Goal: Information Seeking & Learning: Find specific fact

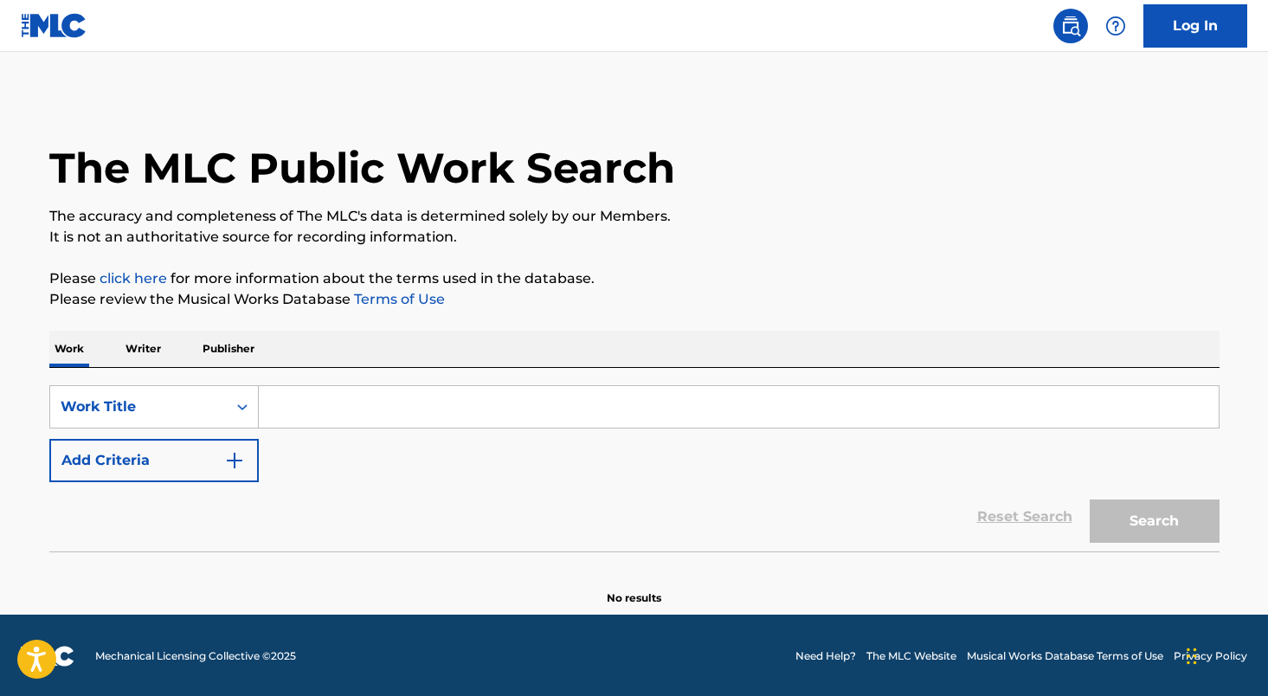
click at [298, 395] on input "Search Form" at bounding box center [739, 407] width 960 height 42
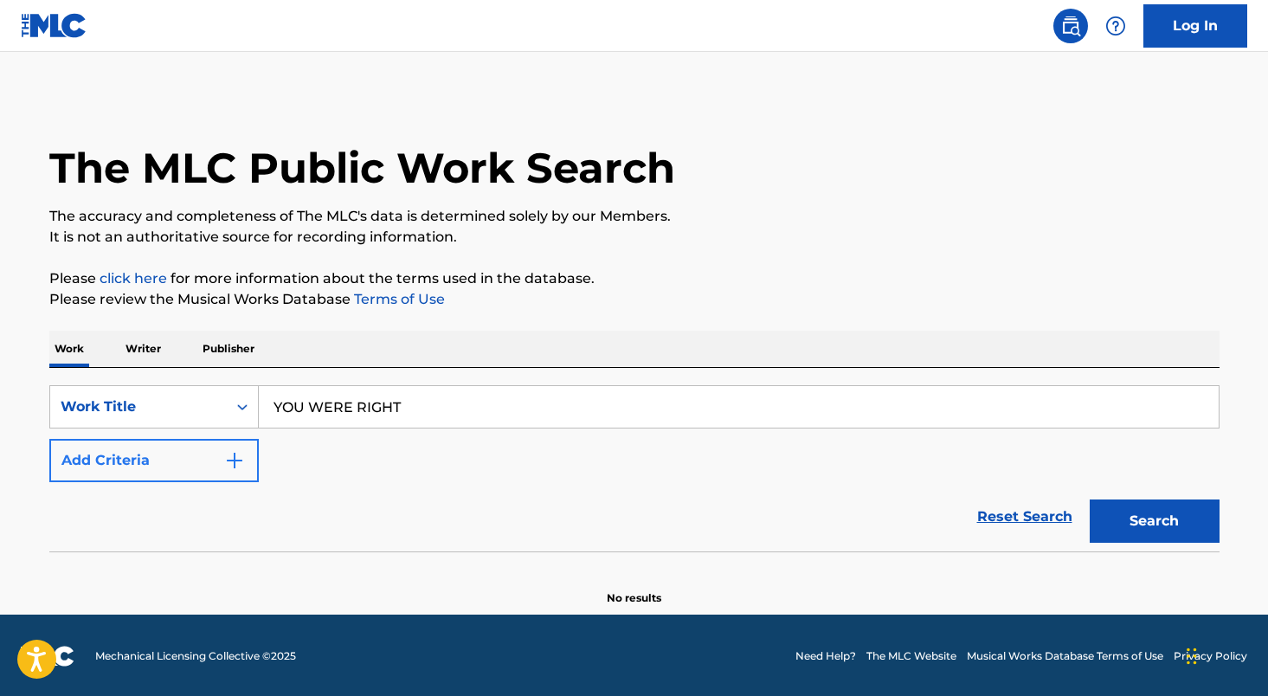
type input "YOU WERE RIGHT"
click at [172, 452] on button "Add Criteria" at bounding box center [153, 460] width 209 height 43
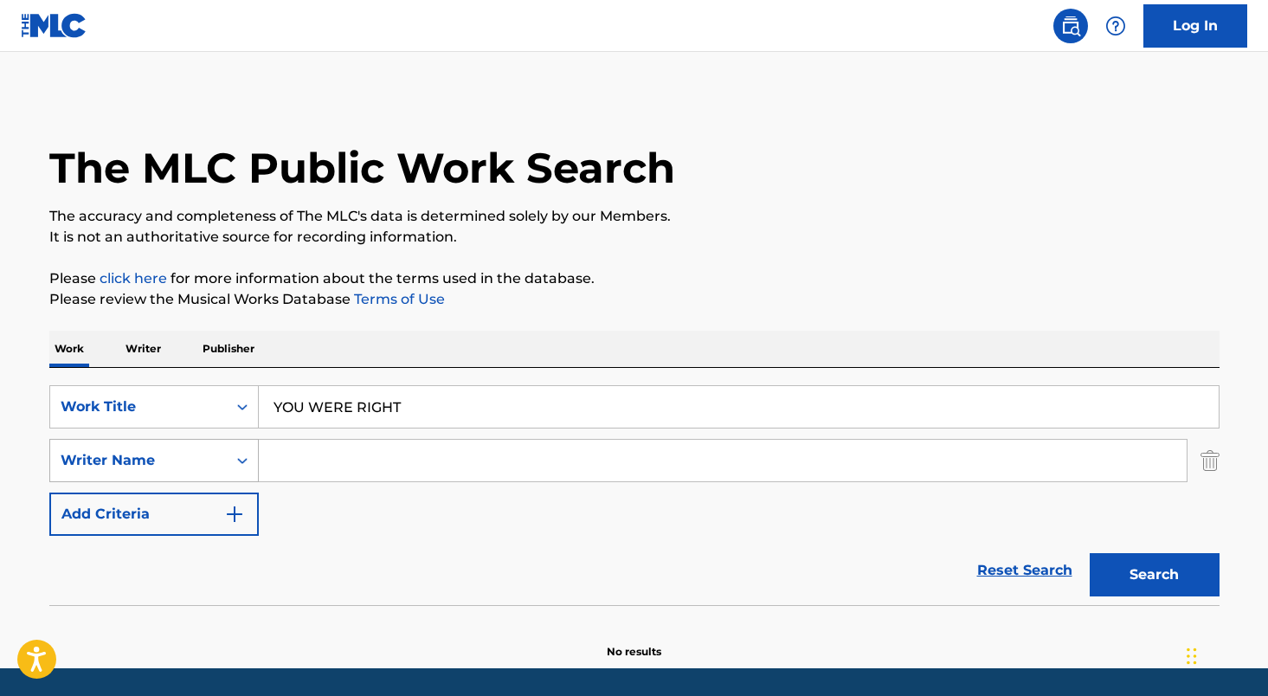
click at [197, 473] on div "Writer Name" at bounding box center [138, 460] width 177 height 33
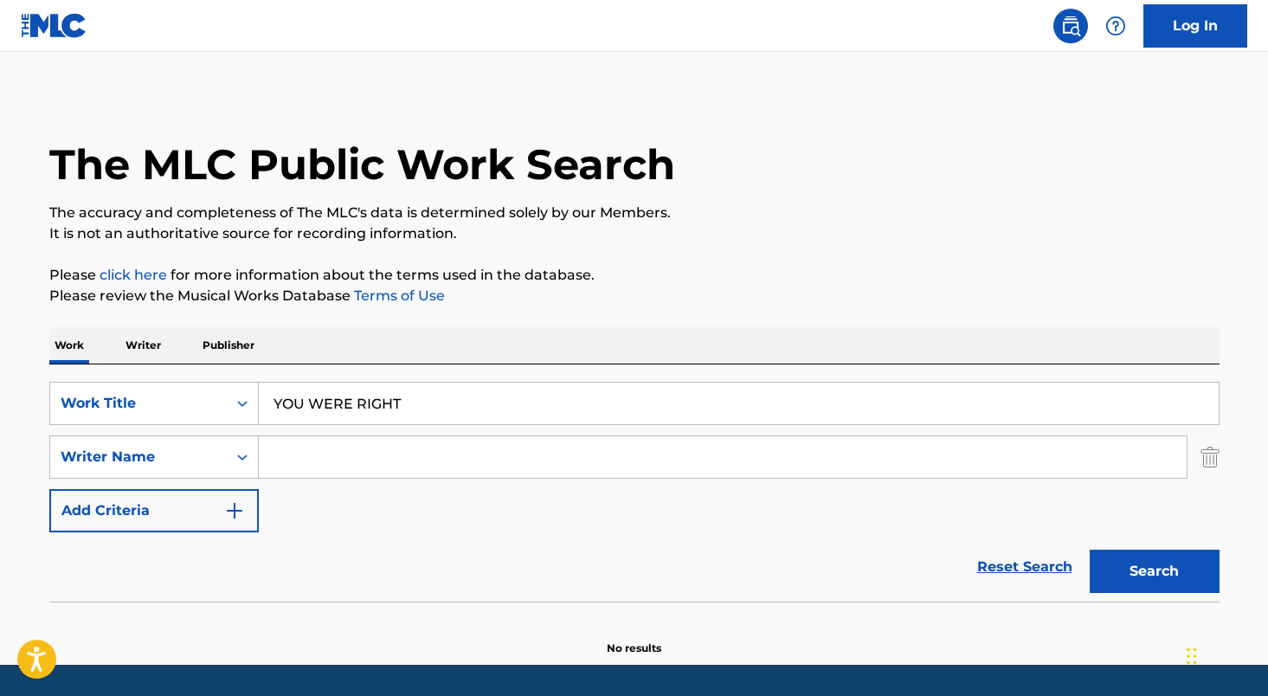
click at [499, 464] on input "Search Form" at bounding box center [723, 457] width 928 height 42
paste input "[PERSON_NAME]"
type input "[PERSON_NAME]"
click at [1133, 566] on button "Search" at bounding box center [1155, 571] width 130 height 43
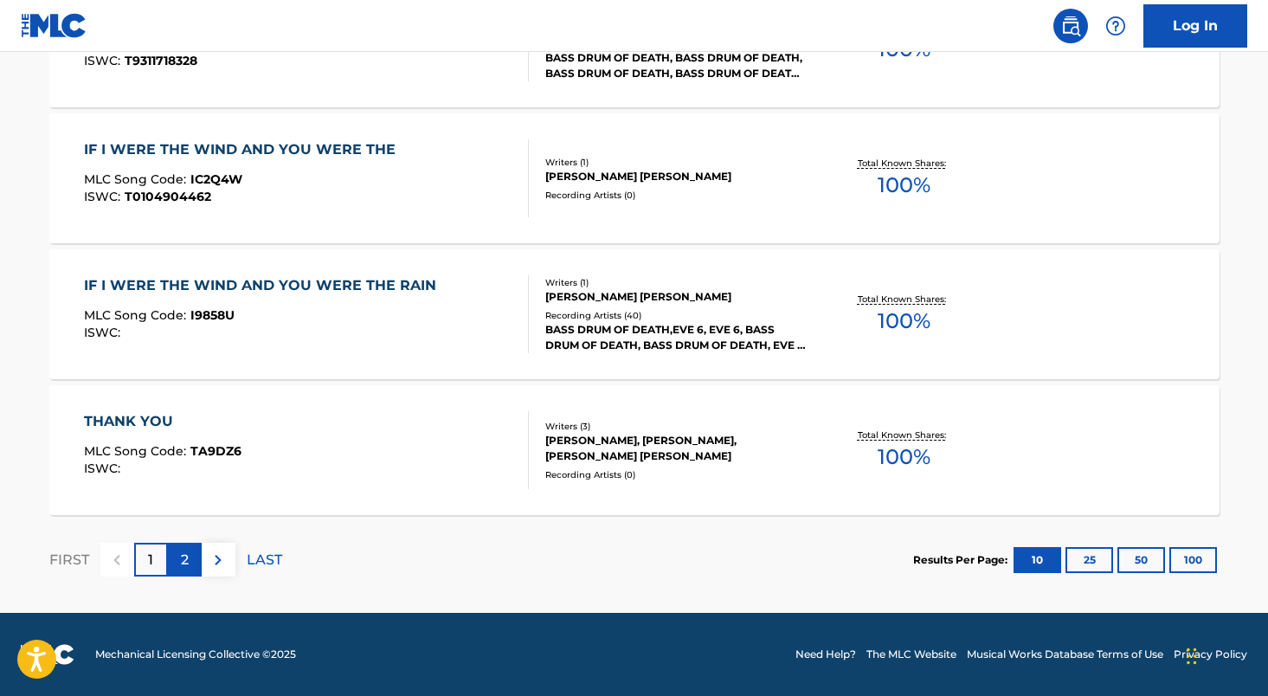
click at [176, 563] on div "2" at bounding box center [185, 560] width 34 height 34
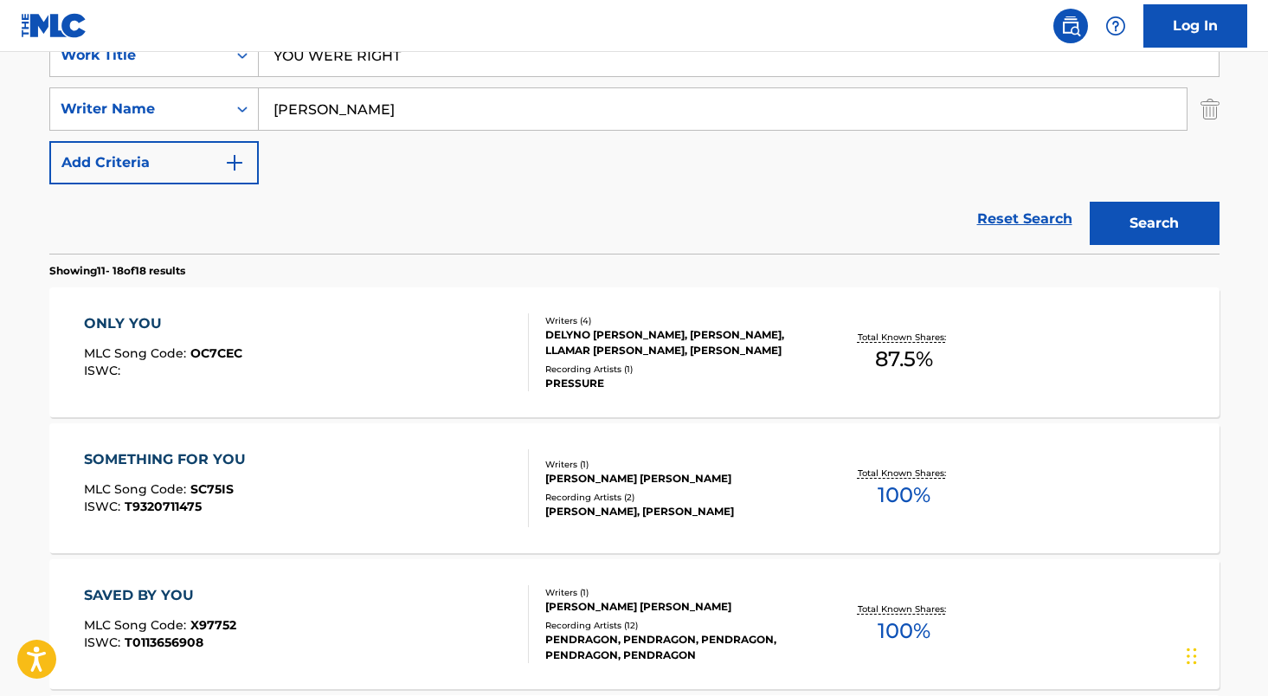
scroll to position [338, 0]
